Goal: Contribute content: Add original content to the website for others to see

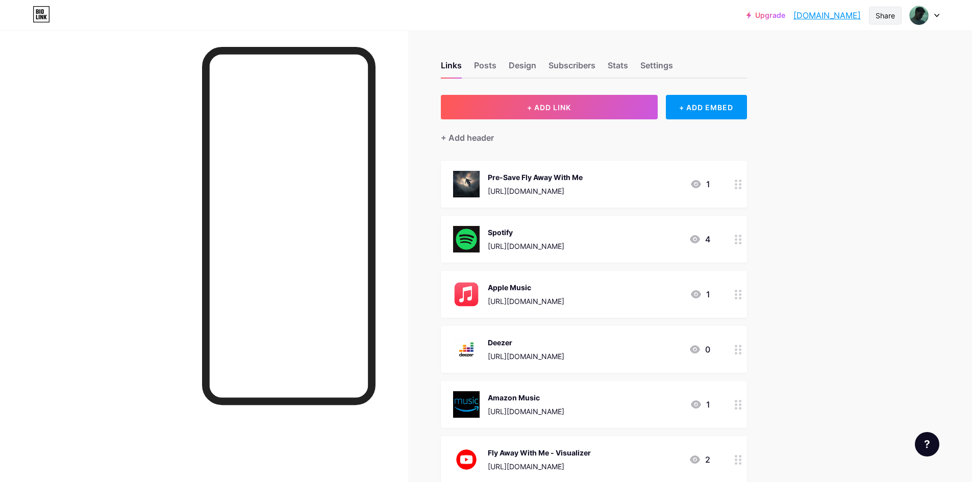
click at [878, 13] on div "Share" at bounding box center [884, 15] width 19 height 11
click at [820, 50] on div "Copy link" at bounding box center [825, 52] width 152 height 24
click at [831, 16] on link "[DOMAIN_NAME]" at bounding box center [826, 15] width 67 height 12
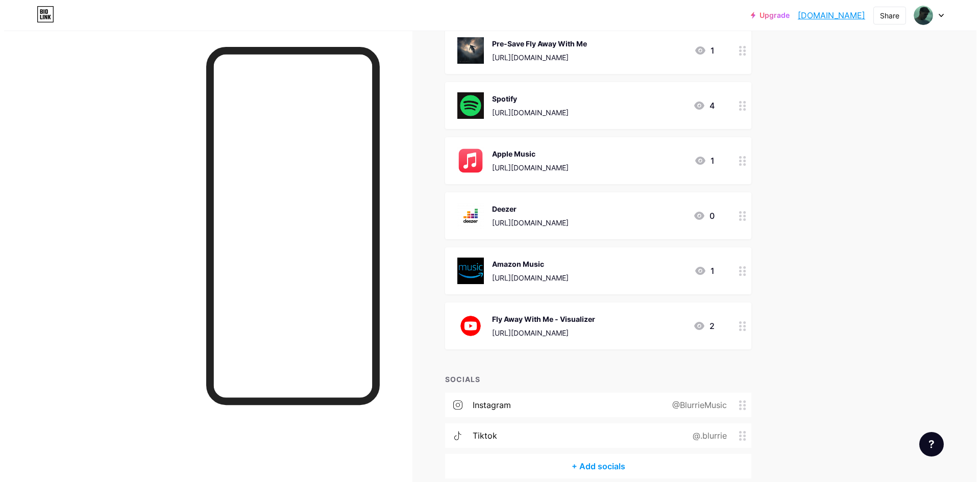
scroll to position [153, 0]
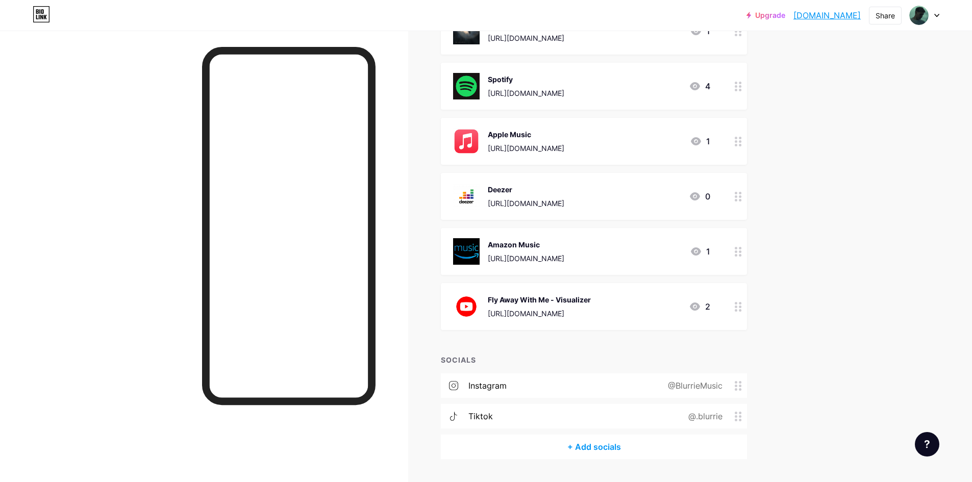
click at [554, 310] on div "[URL][DOMAIN_NAME]" at bounding box center [539, 313] width 103 height 11
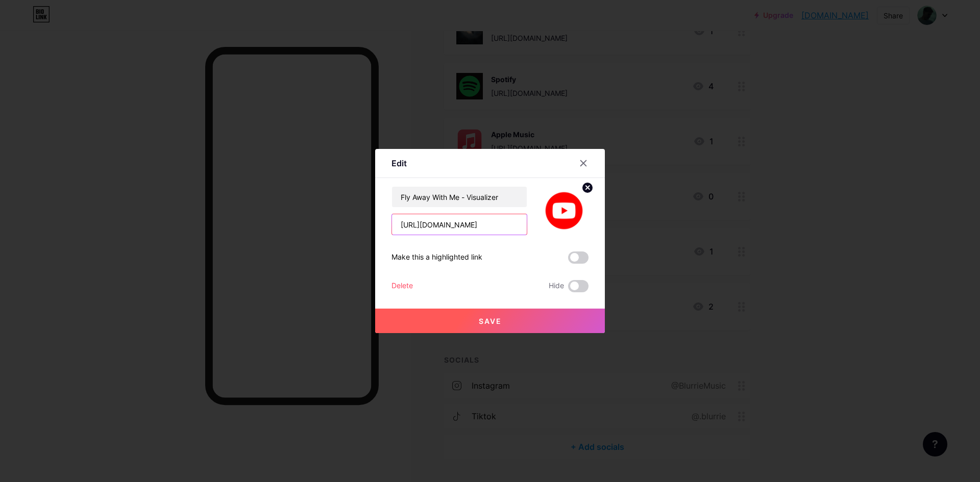
click at [490, 224] on input "[URL][DOMAIN_NAME]" at bounding box center [459, 224] width 135 height 20
paste input "vfShHRwuEf4"
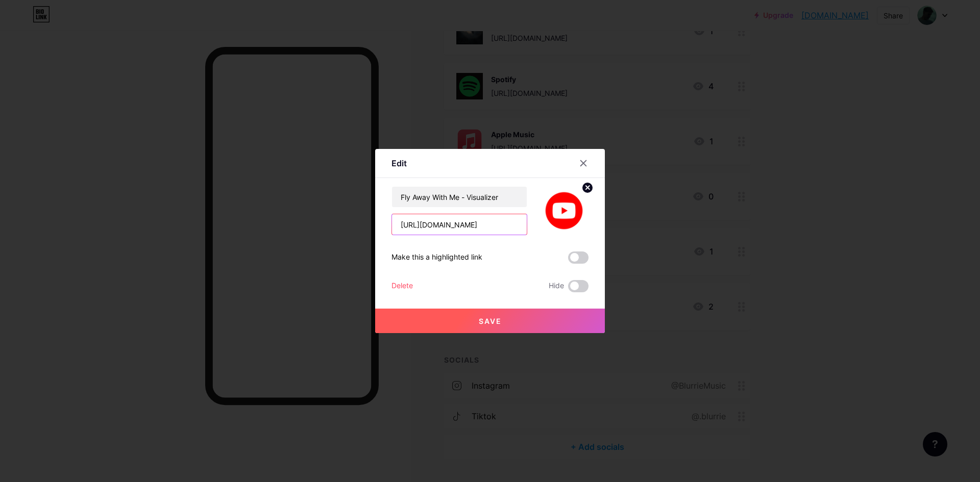
paste input "text"
type input "[URL][DOMAIN_NAME]"
click at [484, 199] on input "Fly Away With Me - Visualizer" at bounding box center [459, 197] width 135 height 20
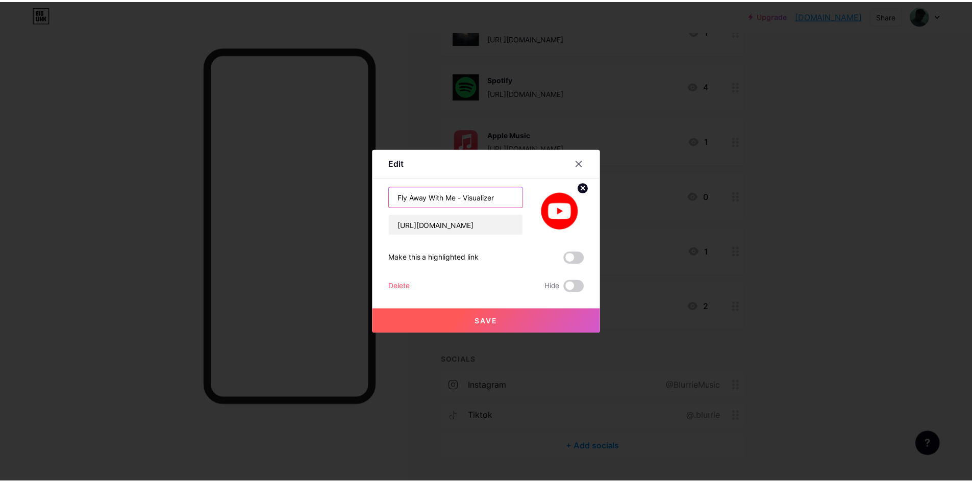
scroll to position [0, 0]
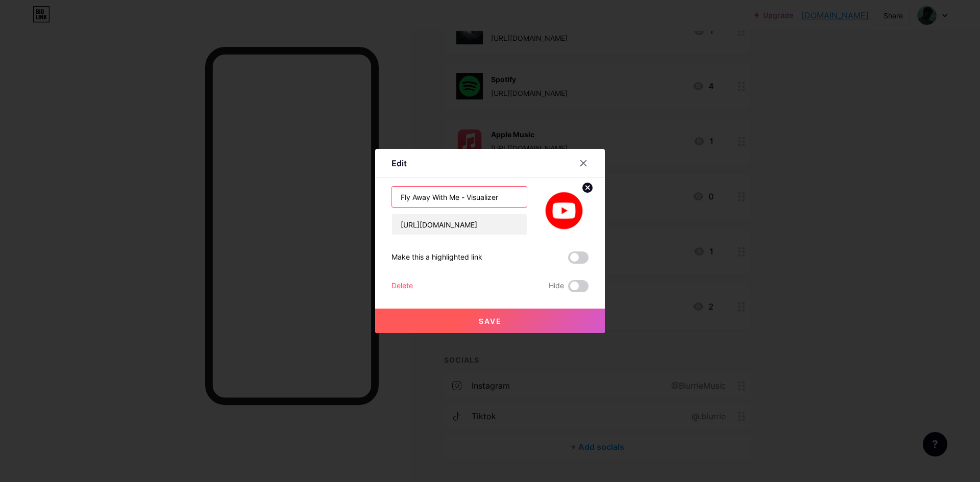
click at [484, 199] on input "Fly Away With Me - Visualizer" at bounding box center [459, 197] width 135 height 20
type input "Familiar Stranger Music Video"
click at [516, 323] on button "Save" at bounding box center [490, 321] width 230 height 24
click at [574, 255] on span at bounding box center [578, 258] width 20 height 12
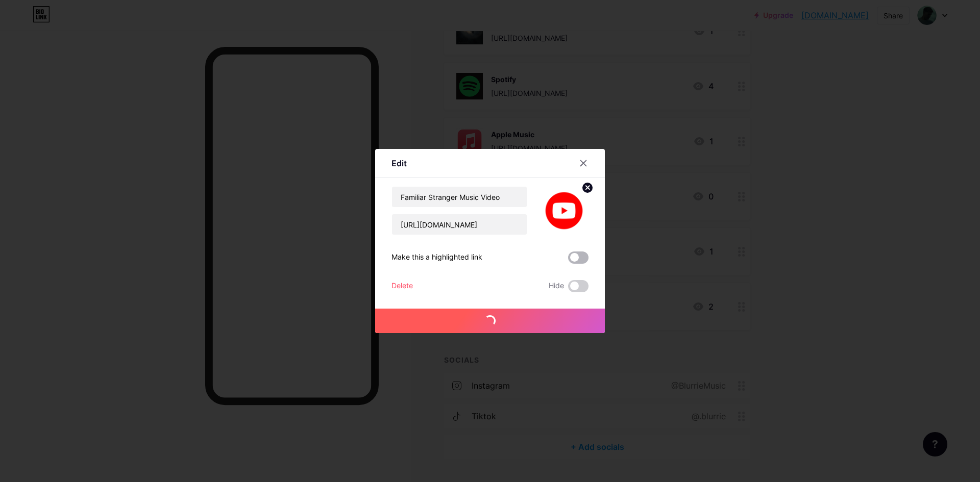
click at [568, 260] on input "checkbox" at bounding box center [568, 260] width 0 height 0
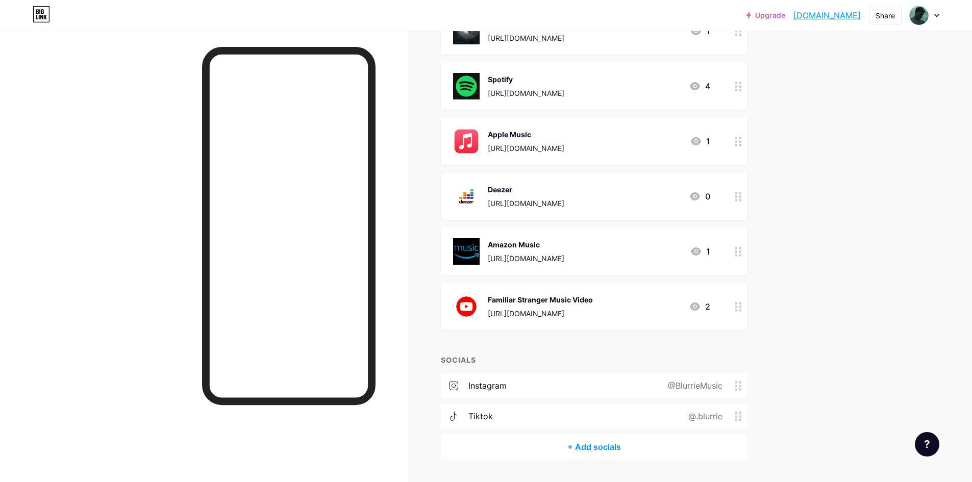
click at [674, 306] on div "Familiar Stranger Music Video [URL][DOMAIN_NAME] 2" at bounding box center [581, 306] width 257 height 27
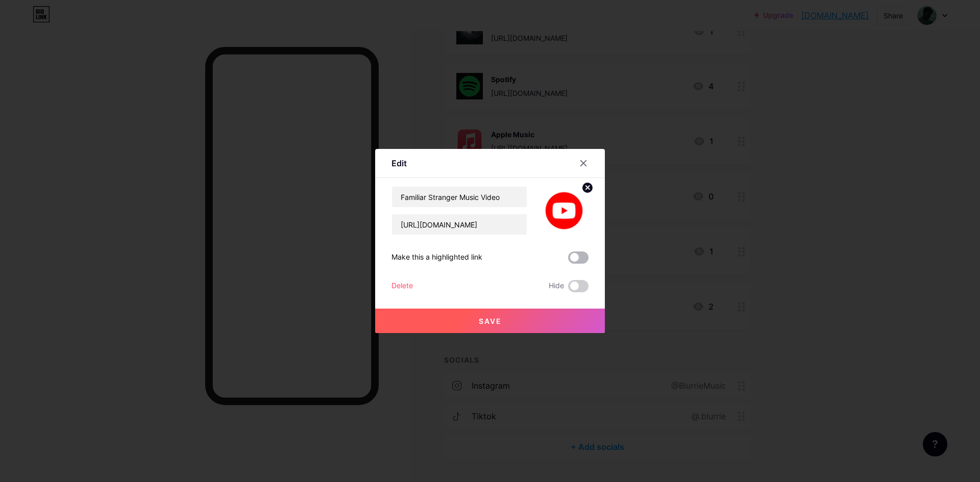
click at [577, 260] on span at bounding box center [578, 258] width 20 height 12
click at [568, 260] on input "checkbox" at bounding box center [568, 260] width 0 height 0
click at [534, 316] on button "Save" at bounding box center [490, 321] width 230 height 24
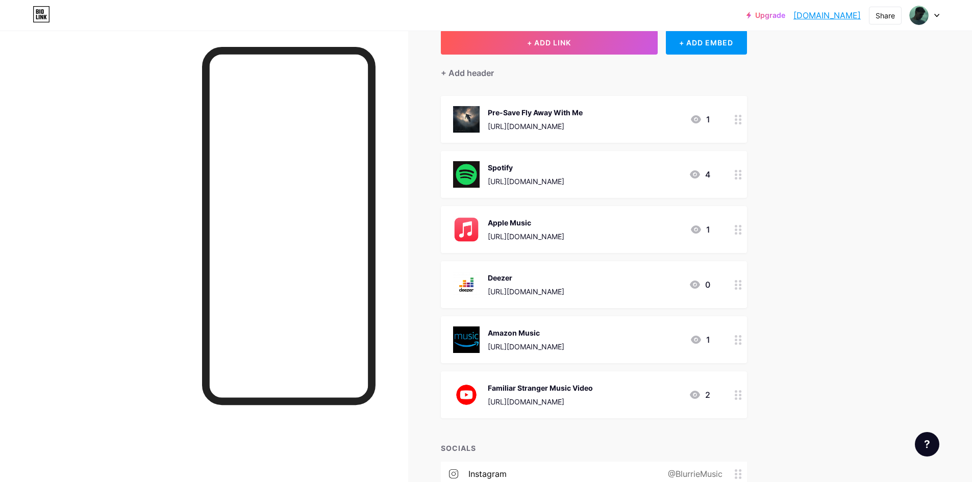
scroll to position [51, 0]
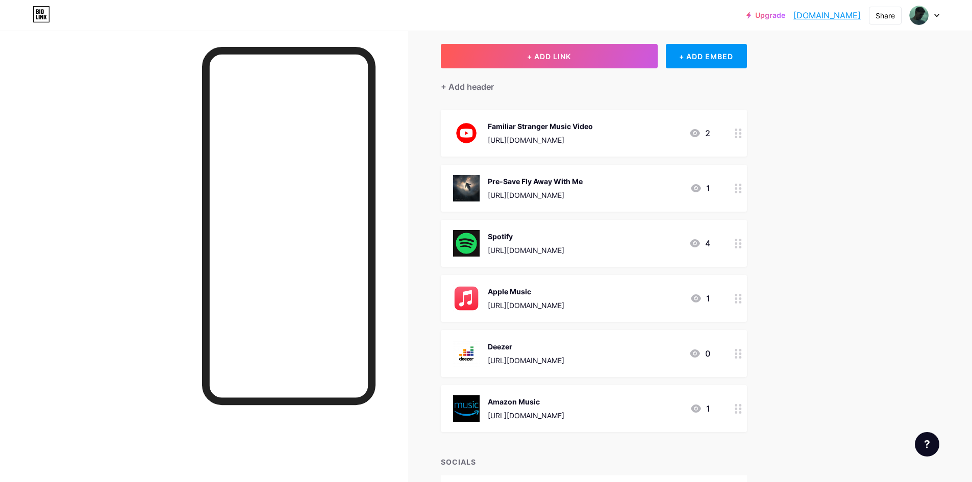
click at [780, 168] on div "Links Posts Design Subscribers Stats Settings + ADD LINK + ADD EMBED + Add head…" at bounding box center [395, 296] width 790 height 633
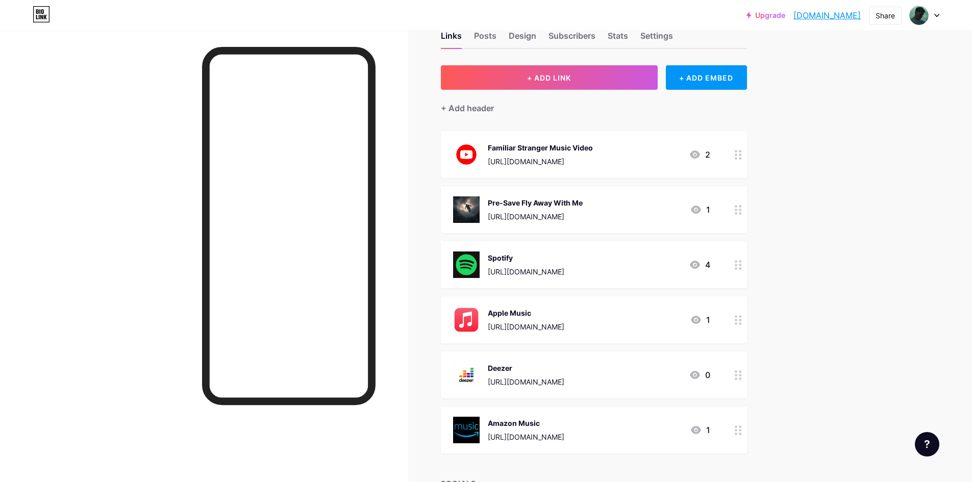
scroll to position [0, 0]
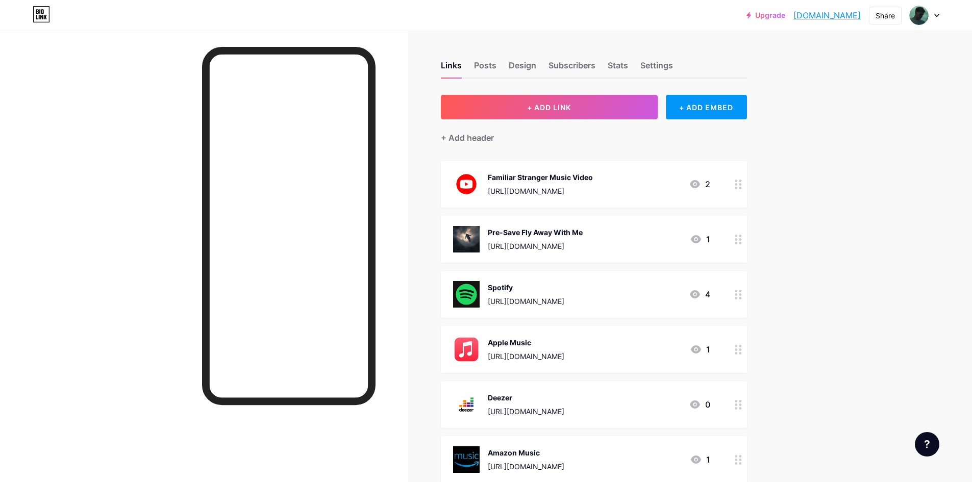
click at [851, 14] on link "[DOMAIN_NAME]" at bounding box center [826, 15] width 67 height 12
click at [885, 19] on div "Share" at bounding box center [884, 15] width 19 height 11
click at [843, 52] on div "Copy link" at bounding box center [825, 52] width 152 height 24
